Goal: Information Seeking & Learning: Learn about a topic

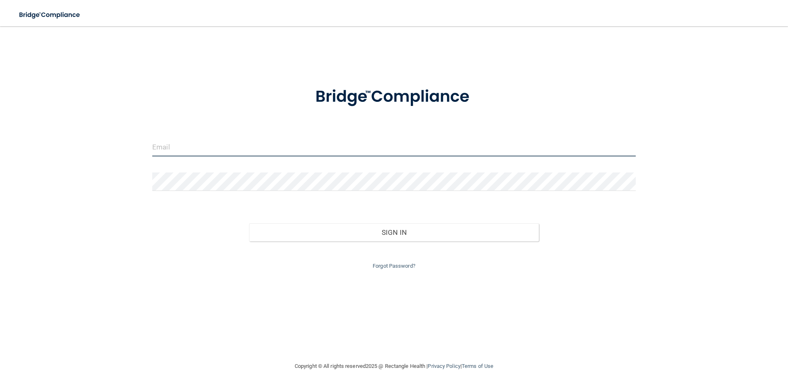
click at [252, 146] on input "email" at bounding box center [394, 147] width 484 height 18
type input "L"
type input "[EMAIL_ADDRESS][DOMAIN_NAME]"
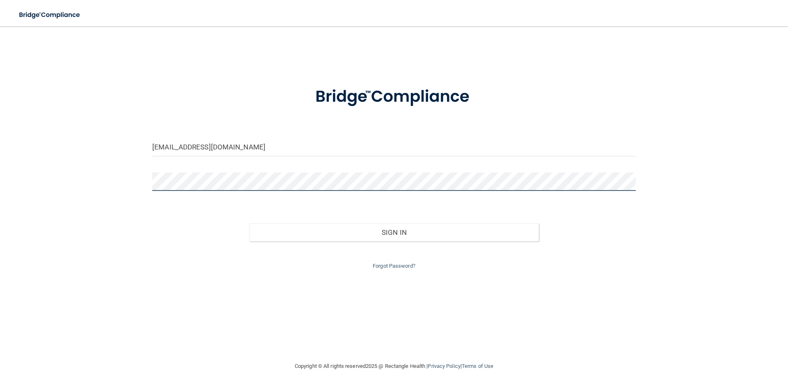
click at [249, 223] on button "Sign In" at bounding box center [394, 232] width 290 height 18
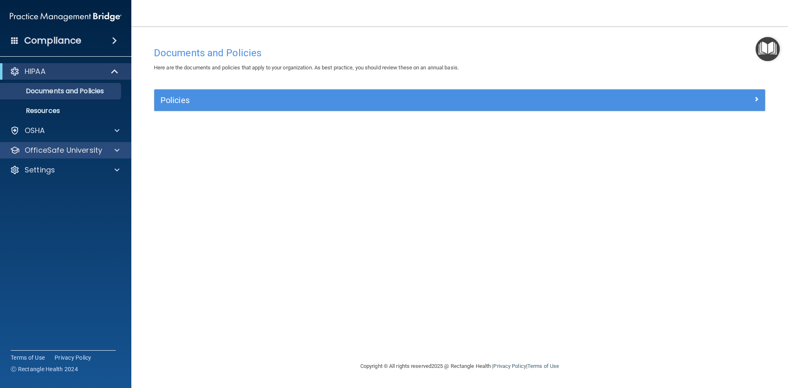
click at [74, 145] on div "OfficeSafe University" at bounding box center [66, 150] width 132 height 16
click at [77, 150] on p "OfficeSafe University" at bounding box center [64, 150] width 78 height 10
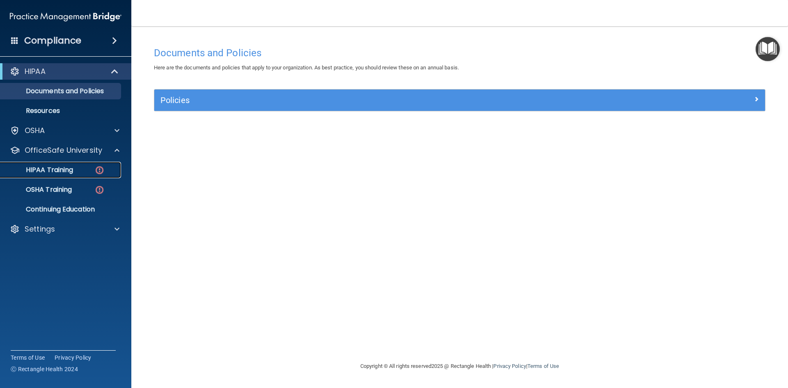
click at [69, 166] on p "HIPAA Training" at bounding box center [39, 170] width 68 height 8
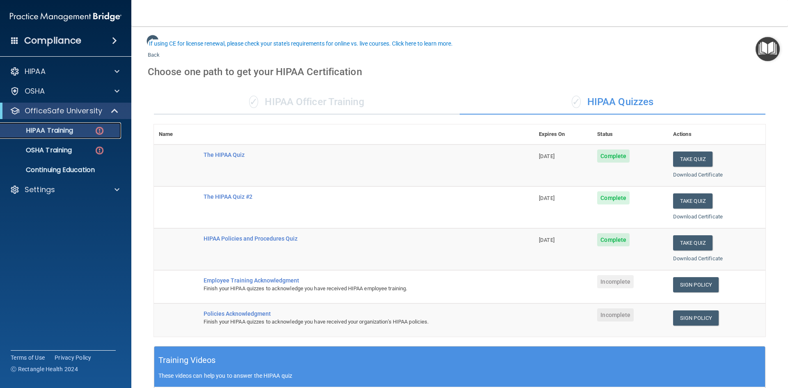
scroll to position [41, 0]
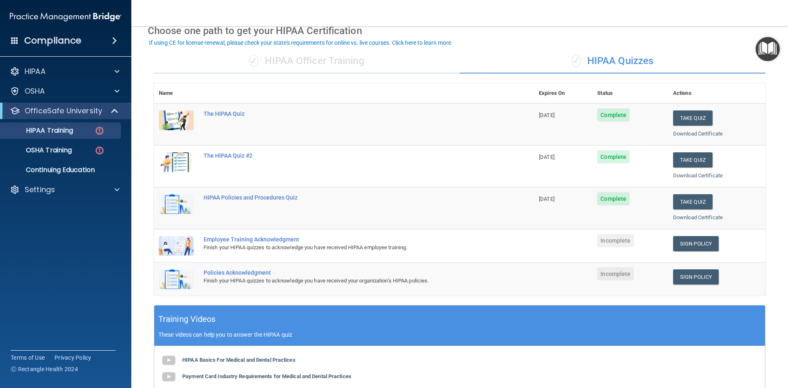
click at [247, 240] on div "Employee Training Acknowledgment" at bounding box center [348, 239] width 289 height 7
click at [256, 241] on div "Employee Training Acknowledgment" at bounding box center [348, 239] width 289 height 7
click at [184, 245] on img at bounding box center [176, 246] width 35 height 20
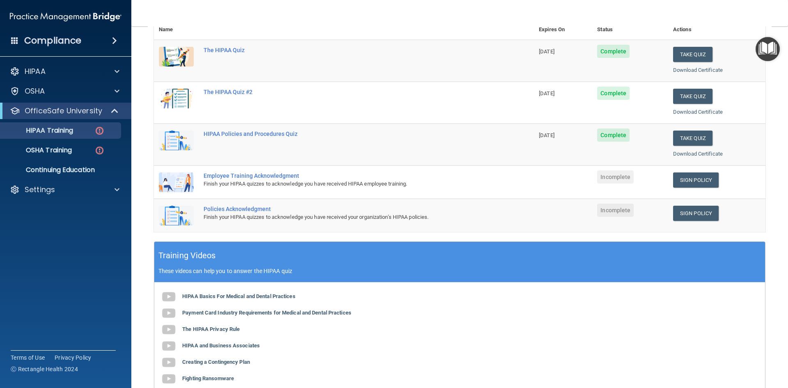
scroll to position [123, 0]
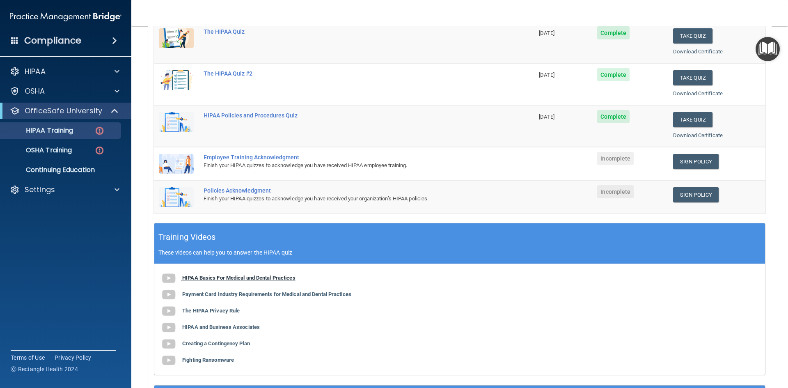
click at [170, 278] on img at bounding box center [169, 278] width 16 height 16
click at [260, 292] on b "Payment Card Industry Requirements for Medical and Dental Practices" at bounding box center [266, 294] width 169 height 6
click at [222, 309] on b "The HIPAA Privacy Rule" at bounding box center [210, 311] width 57 height 6
click at [230, 329] on b "HIPAA and Business Associates" at bounding box center [221, 327] width 78 height 6
click at [240, 342] on b "Creating a Contingency Plan" at bounding box center [216, 343] width 68 height 6
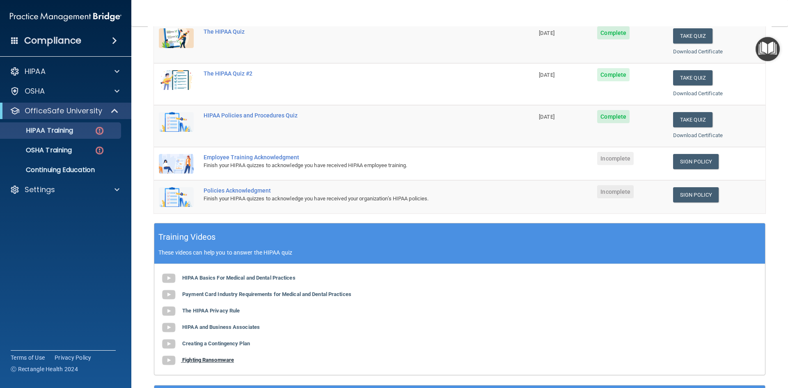
click at [217, 361] on b "Fighting Ransomware" at bounding box center [208, 360] width 52 height 6
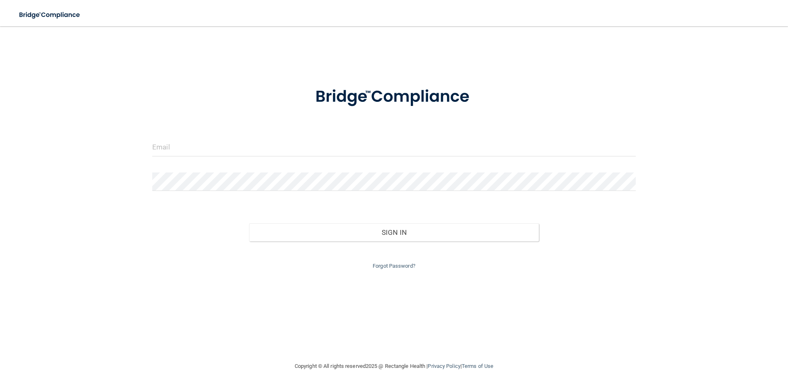
click at [255, 136] on form "Invalid email/password. You don't have permission to access that page. Sign In …" at bounding box center [394, 173] width 484 height 195
click at [219, 153] on input "email" at bounding box center [394, 147] width 484 height 18
type input "[EMAIL_ADDRESS][DOMAIN_NAME]"
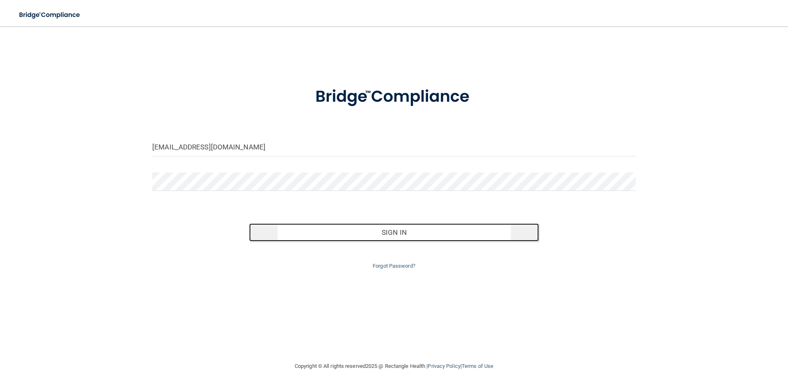
click at [390, 232] on button "Sign In" at bounding box center [394, 232] width 290 height 18
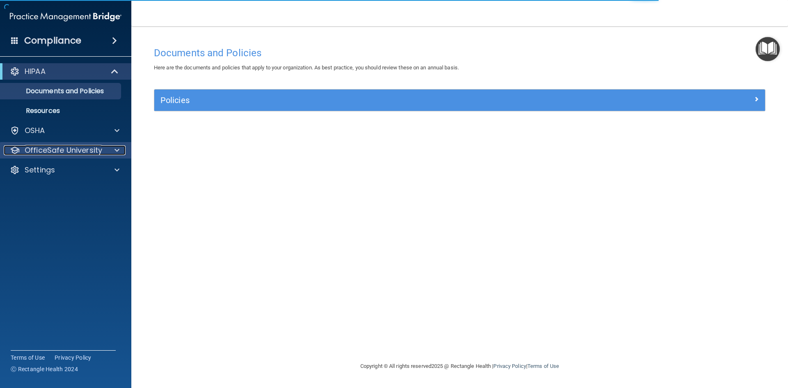
click at [66, 149] on p "OfficeSafe University" at bounding box center [64, 150] width 78 height 10
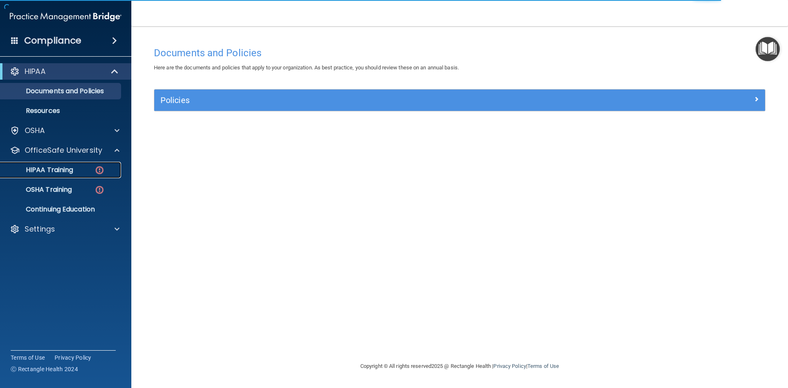
click at [64, 164] on link "HIPAA Training" at bounding box center [56, 170] width 129 height 16
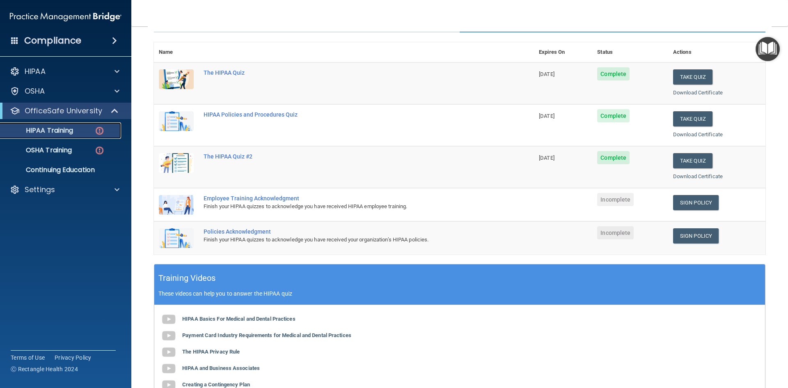
scroll to position [164, 0]
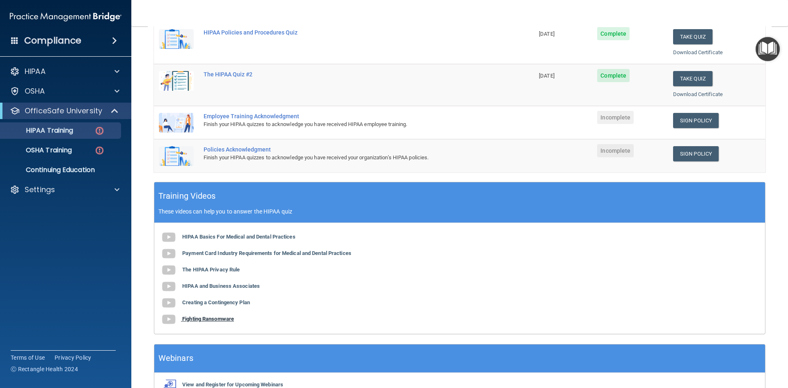
click at [194, 318] on b "Fighting Ransomware" at bounding box center [208, 319] width 52 height 6
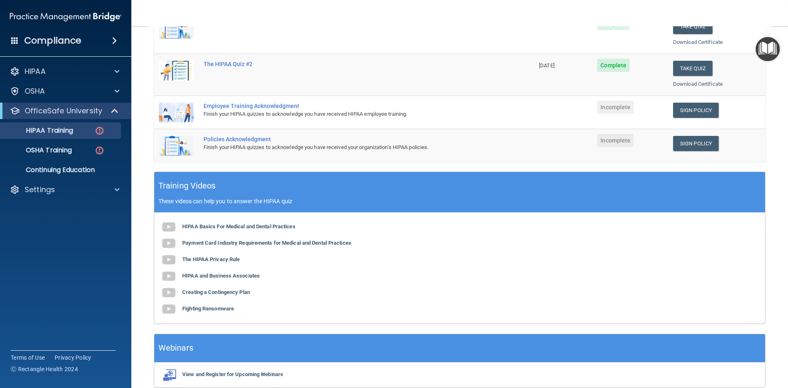
scroll to position [172, 0]
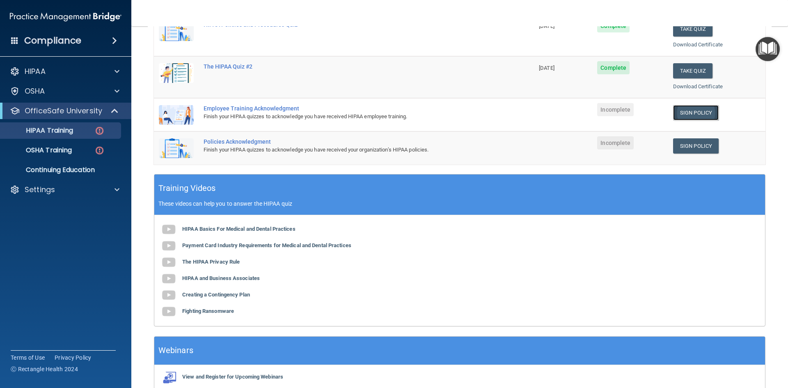
click at [686, 109] on link "Sign Policy" at bounding box center [696, 112] width 46 height 15
click at [686, 145] on link "Sign Policy" at bounding box center [696, 145] width 46 height 15
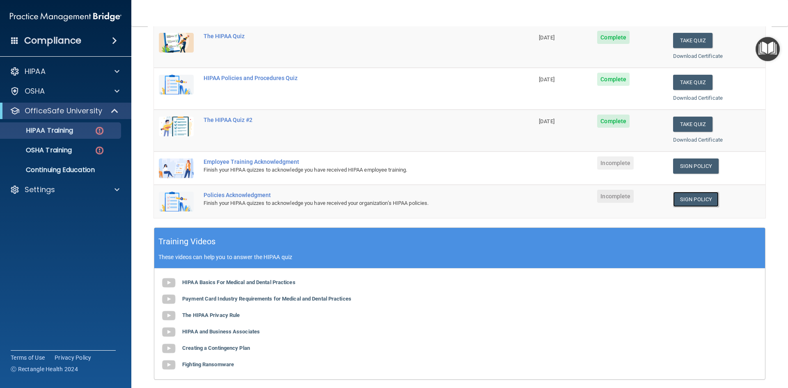
scroll to position [49, 0]
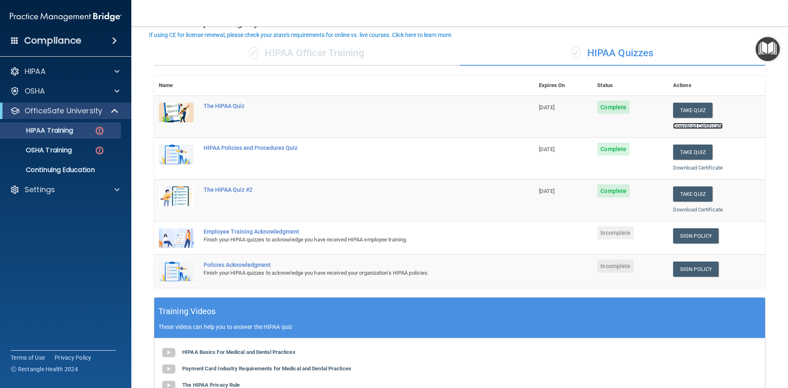
click at [698, 127] on link "Download Certificate" at bounding box center [698, 126] width 50 height 6
click at [683, 168] on link "Download Certificate" at bounding box center [698, 168] width 50 height 6
click at [692, 209] on link "Download Certificate" at bounding box center [698, 210] width 50 height 6
click at [66, 145] on link "OSHA Training" at bounding box center [56, 150] width 129 height 16
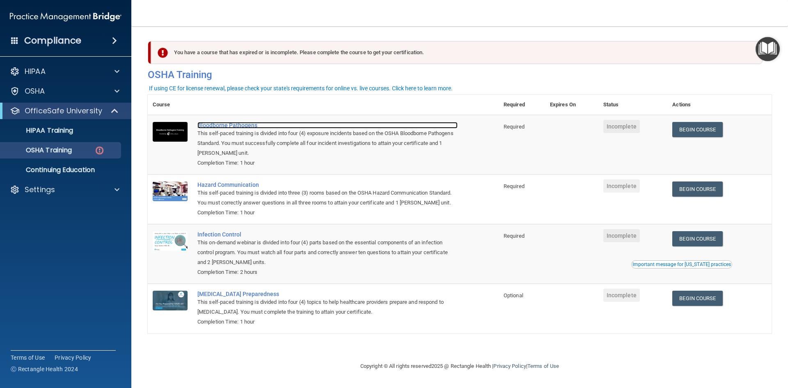
click at [218, 126] on div "Bloodborne Pathogens" at bounding box center [328, 125] width 260 height 7
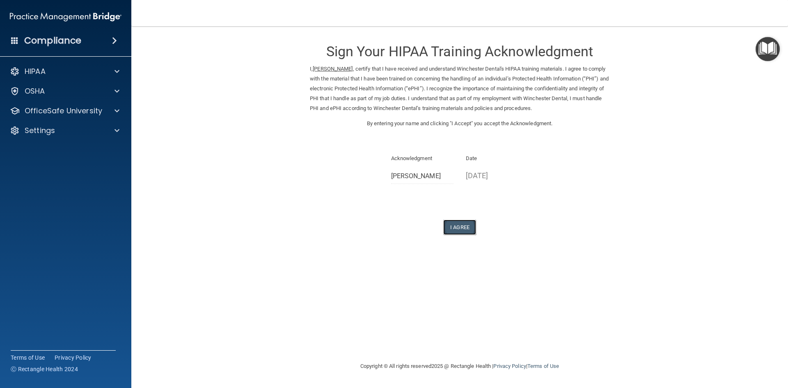
click at [469, 227] on button "I Agree" at bounding box center [459, 227] width 33 height 15
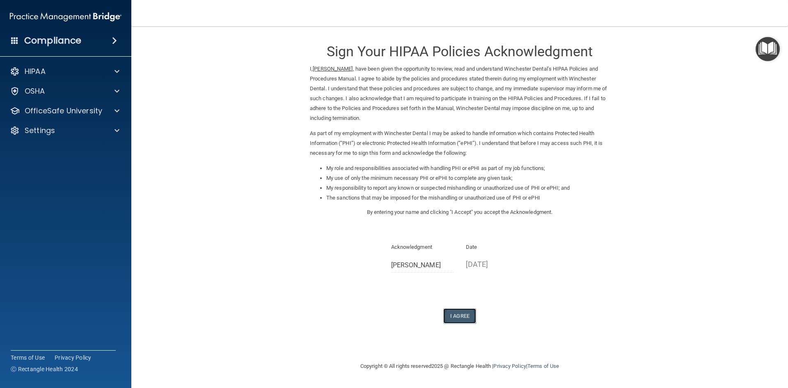
click at [462, 311] on button "I Agree" at bounding box center [459, 315] width 33 height 15
